Goal: Task Accomplishment & Management: Manage account settings

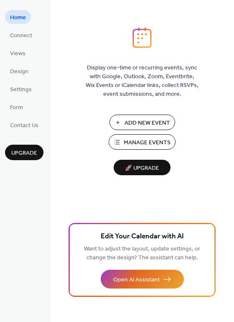
click at [152, 142] on span "Manage Events" at bounding box center [147, 142] width 47 height 9
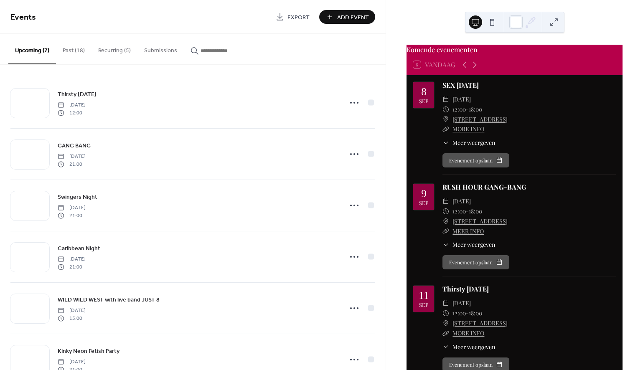
click at [114, 50] on button "Recurring (5)" at bounding box center [115, 49] width 46 height 30
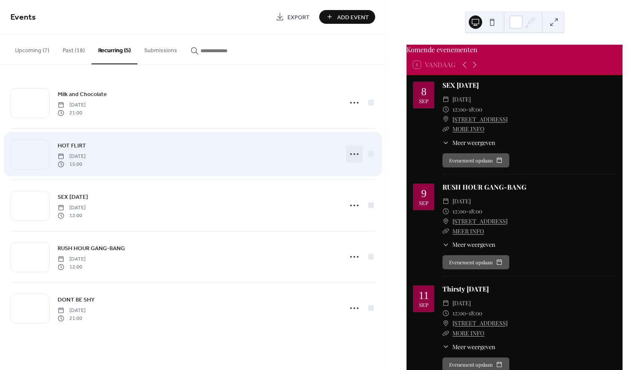
click at [356, 153] on icon at bounding box center [354, 154] width 13 height 13
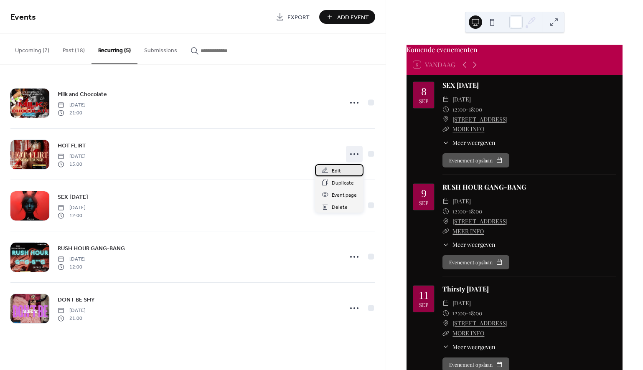
click at [334, 168] on span "Edit" at bounding box center [336, 171] width 9 height 9
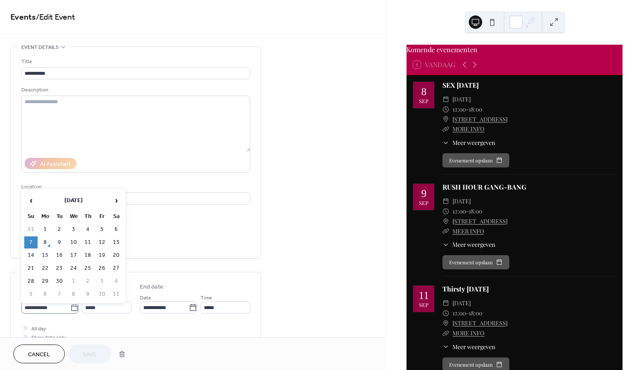
click at [70, 310] on icon at bounding box center [74, 308] width 8 height 8
click at [70, 310] on input "**********" at bounding box center [45, 308] width 49 height 12
click at [31, 254] on td "14" at bounding box center [30, 256] width 13 height 12
type input "**********"
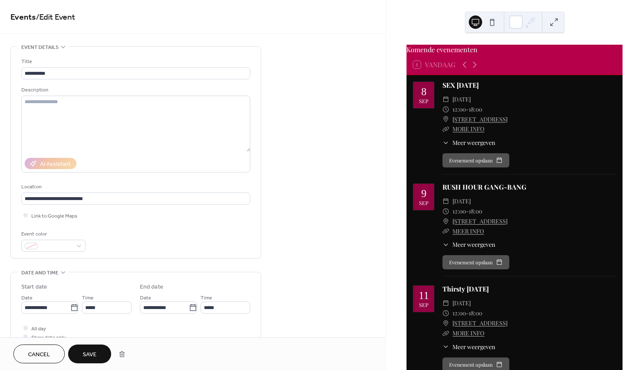
click at [91, 355] on span "Save" at bounding box center [90, 355] width 14 height 9
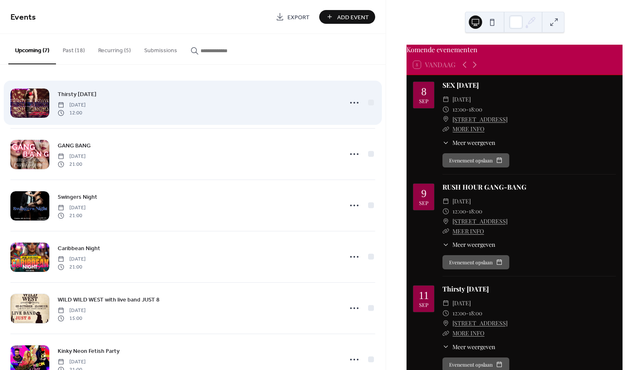
click at [72, 94] on span "Thirsty [DATE]" at bounding box center [77, 94] width 39 height 9
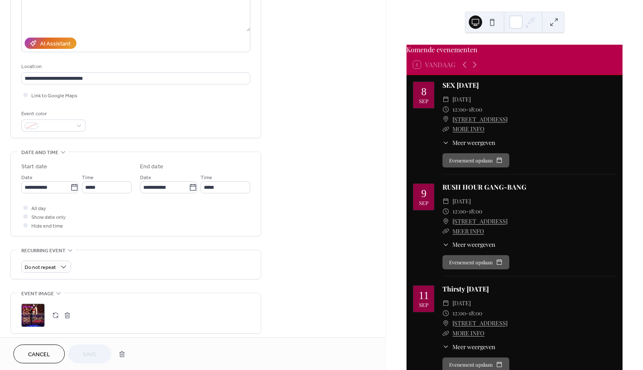
scroll to position [122, 0]
click at [28, 316] on div ";" at bounding box center [32, 314] width 23 height 23
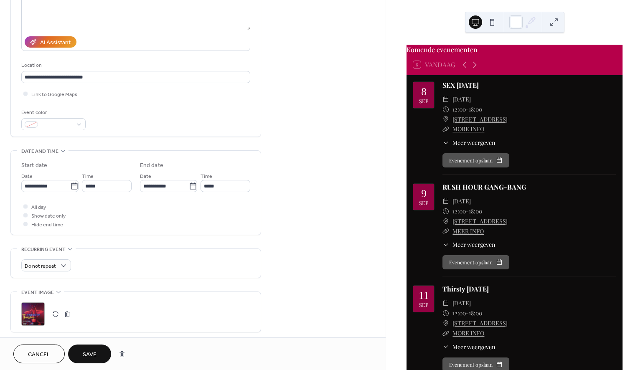
click at [97, 355] on span "Save" at bounding box center [90, 355] width 14 height 9
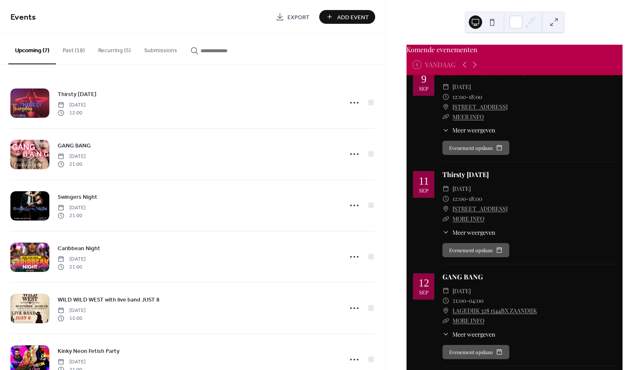
scroll to position [115, 0]
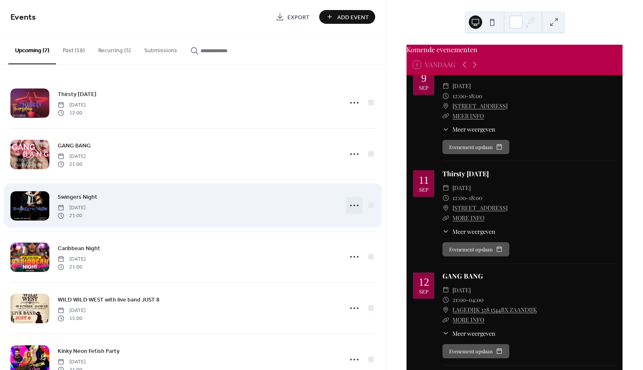
click at [351, 204] on icon at bounding box center [354, 205] width 13 height 13
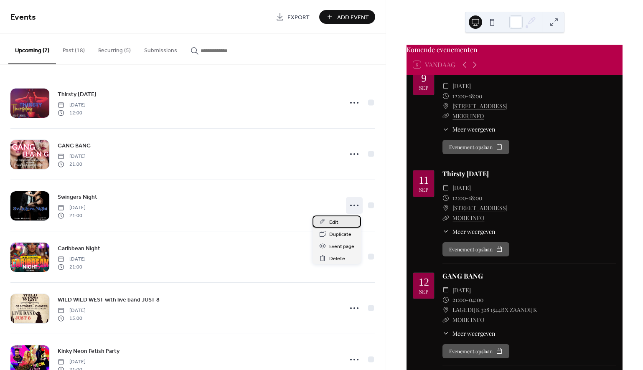
click at [334, 221] on span "Edit" at bounding box center [333, 222] width 9 height 9
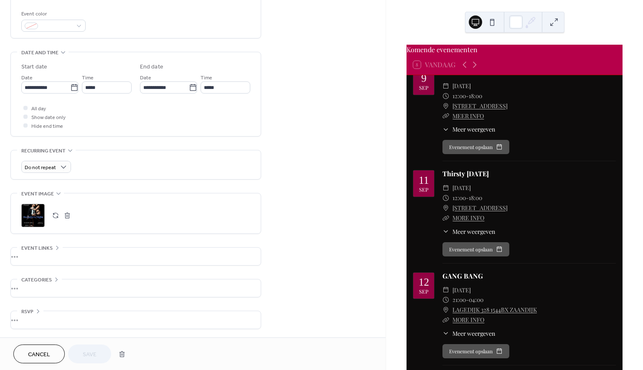
scroll to position [223, 0]
click at [53, 216] on button "button" at bounding box center [56, 216] width 12 height 12
click at [92, 351] on span "Save" at bounding box center [90, 355] width 14 height 9
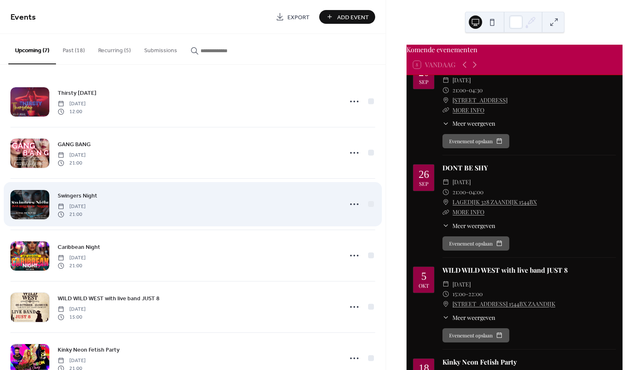
scroll to position [2, 0]
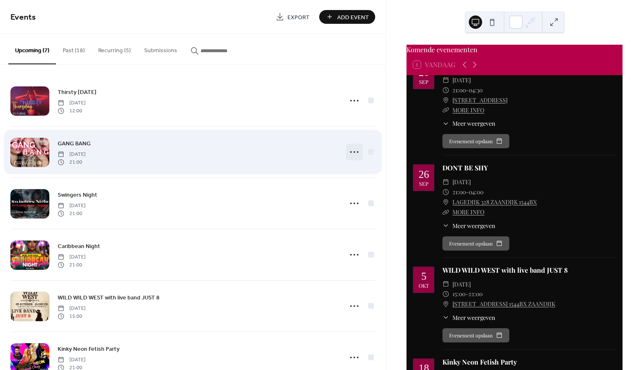
click at [354, 152] on circle at bounding box center [355, 152] width 2 height 2
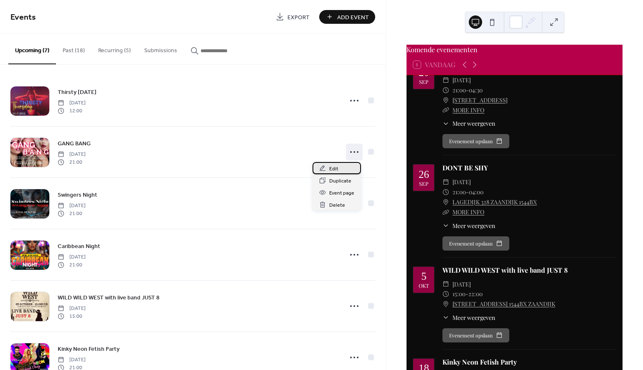
click at [334, 167] on span "Edit" at bounding box center [333, 169] width 9 height 9
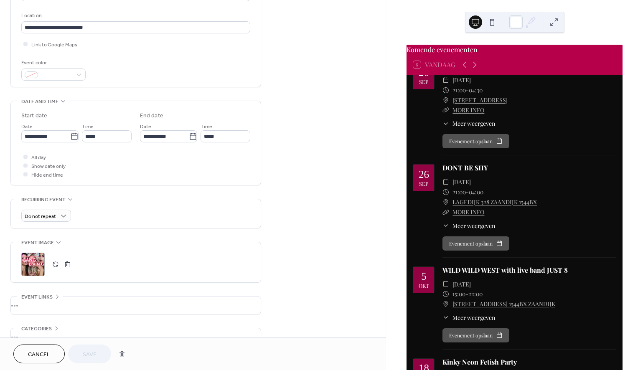
scroll to position [175, 0]
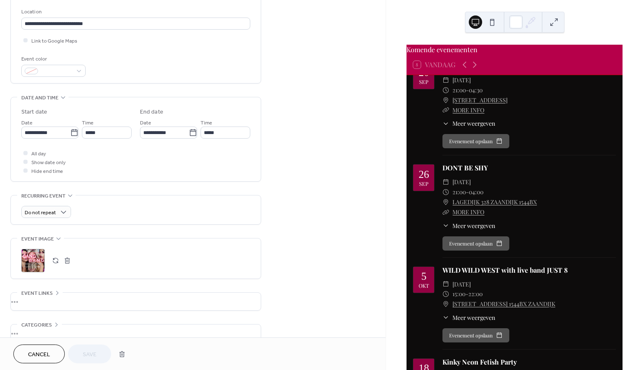
click at [34, 260] on div ";" at bounding box center [32, 260] width 23 height 23
click at [37, 265] on div ";" at bounding box center [32, 261] width 23 height 23
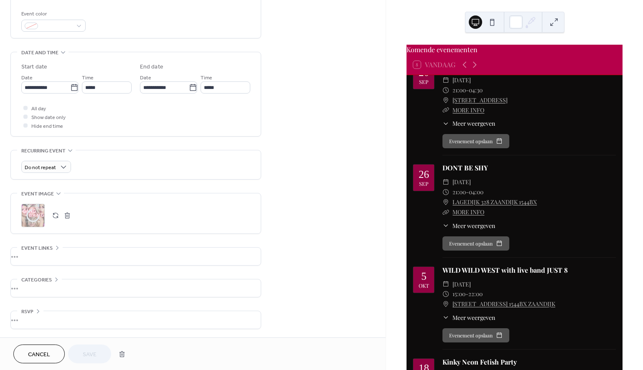
scroll to position [223, 0]
drag, startPoint x: 53, startPoint y: 355, endPoint x: 67, endPoint y: 339, distance: 21.6
click at [51, 354] on button "Cancel" at bounding box center [38, 354] width 51 height 19
